Goal: Find specific page/section: Find specific page/section

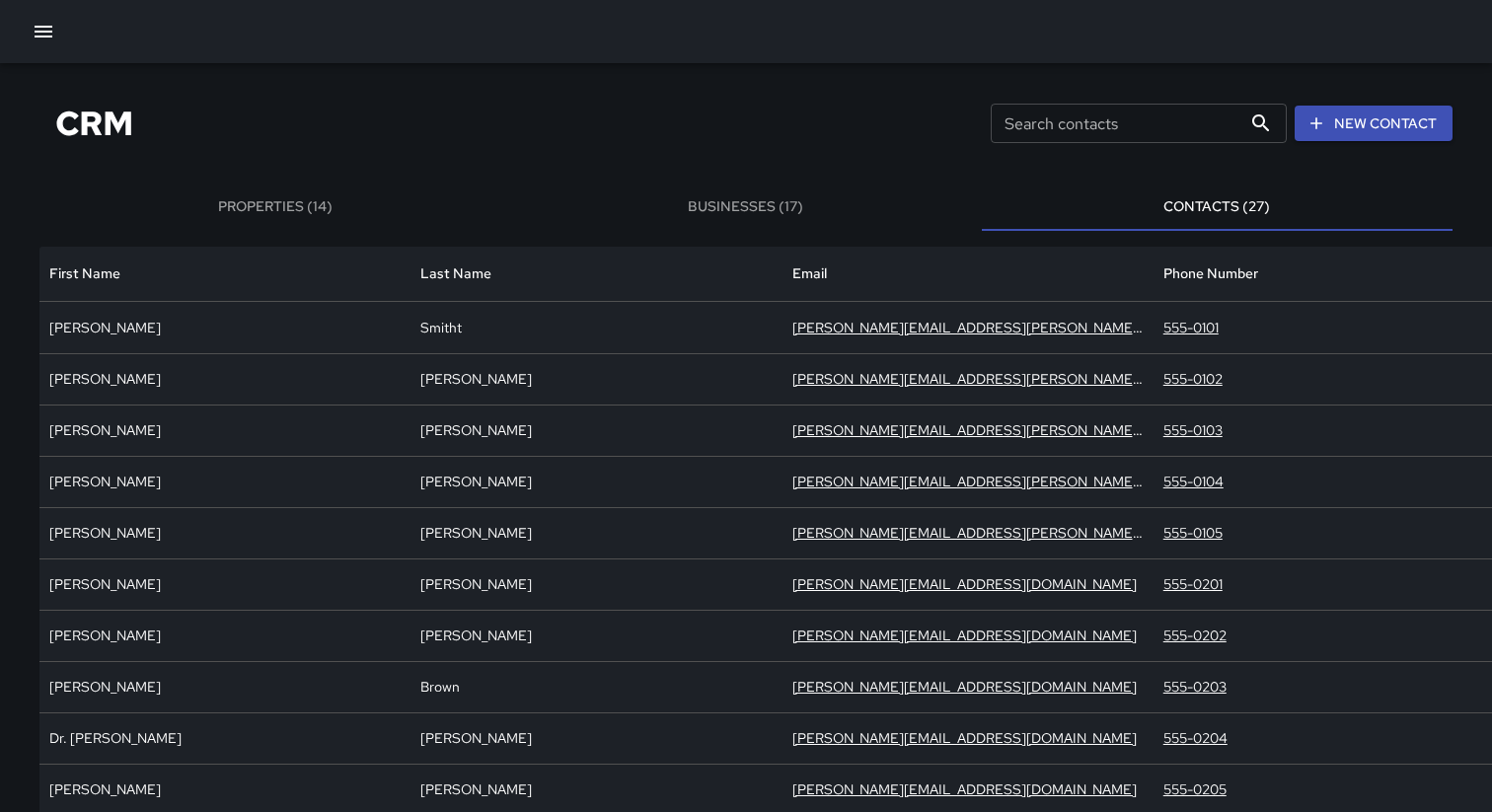
click at [590, 129] on div "CRM Search contacts Search contacts New Contact" at bounding box center [746, 123] width 1413 height 73
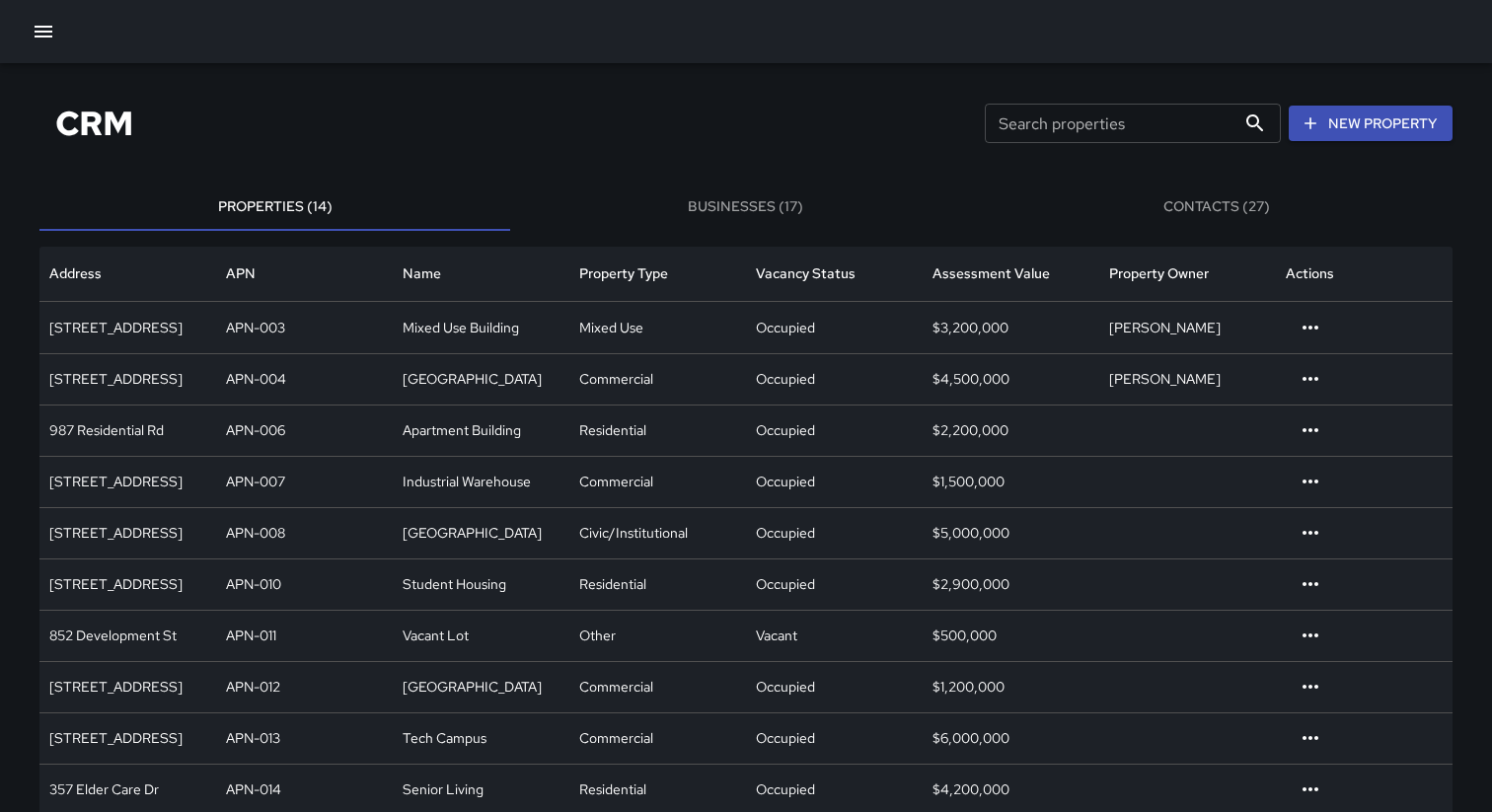
click at [725, 205] on button "Businesses (17)" at bounding box center [746, 207] width 471 height 48
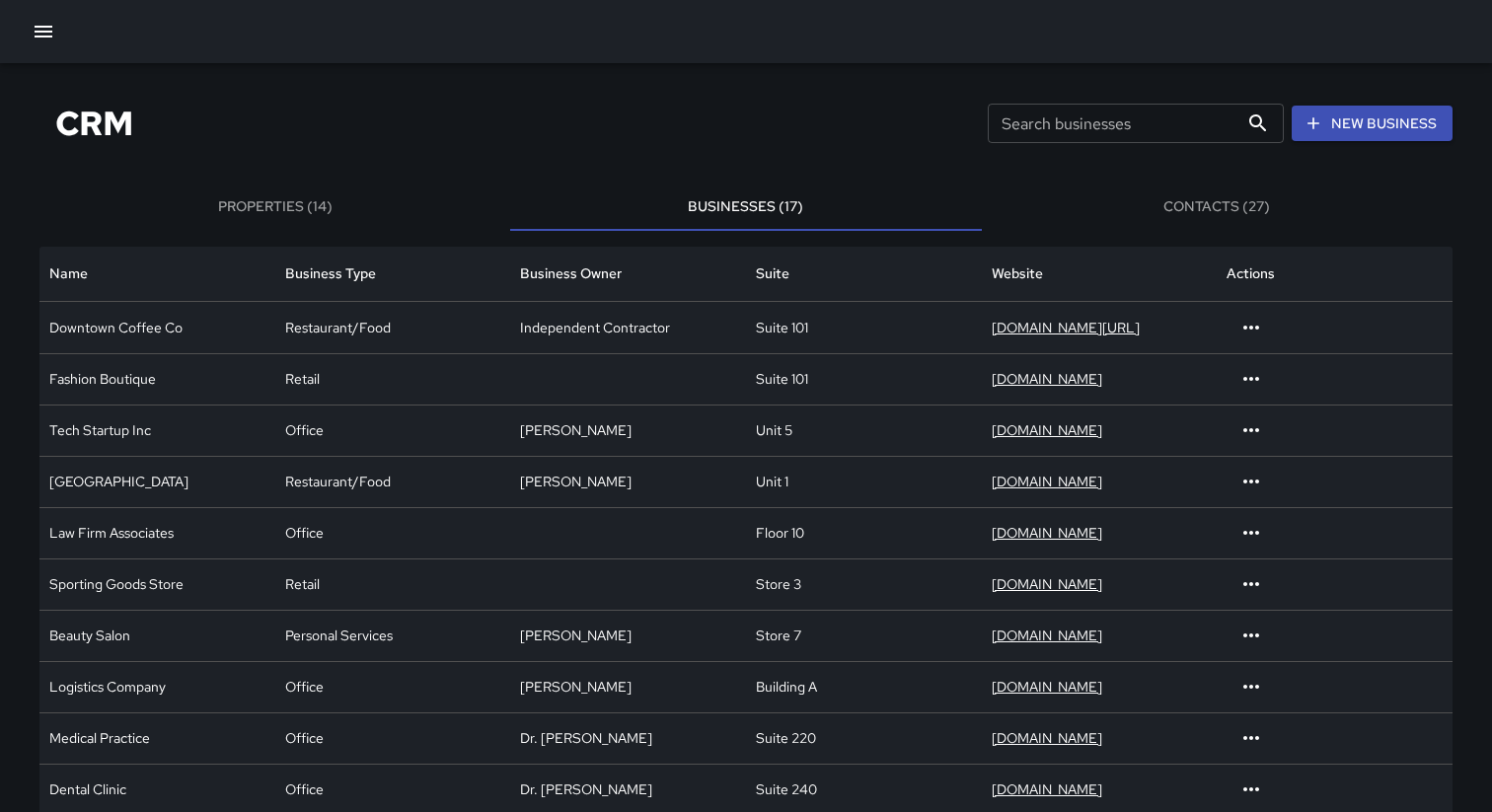
click at [1107, 205] on button "Contacts (27)" at bounding box center [1217, 207] width 471 height 48
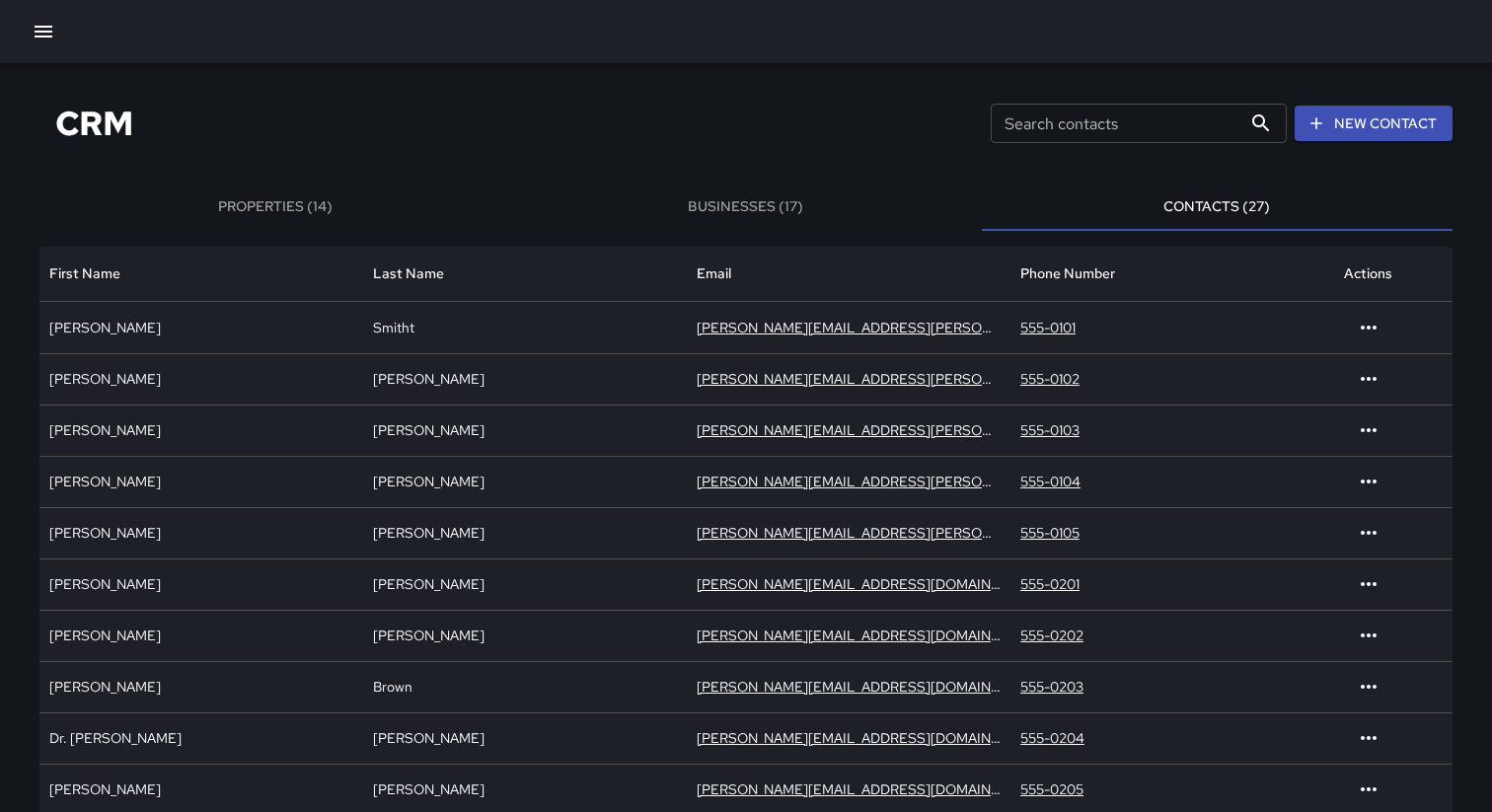
click at [748, 138] on div "CRM Search contacts Search contacts New Contact" at bounding box center [746, 123] width 1413 height 73
